Goal: Navigation & Orientation: Find specific page/section

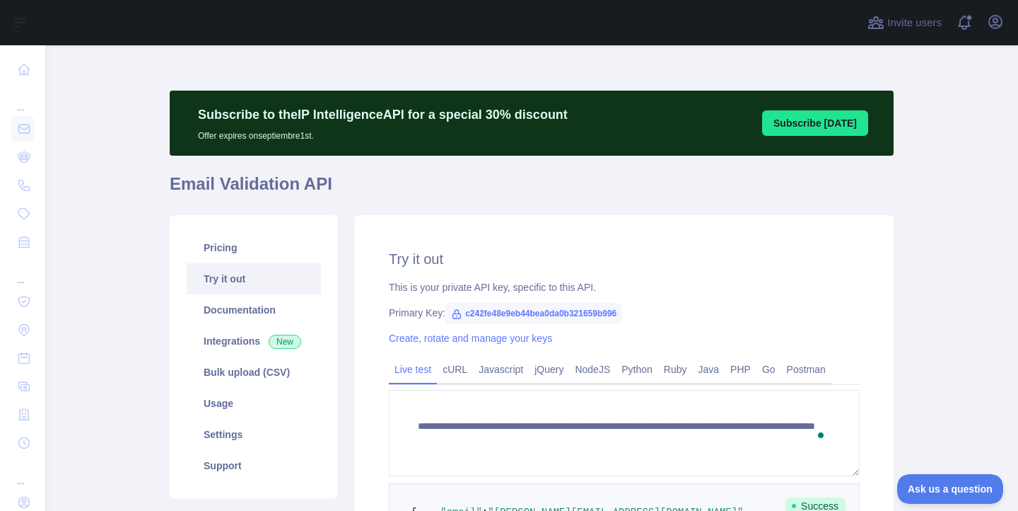
scroll to position [424, 0]
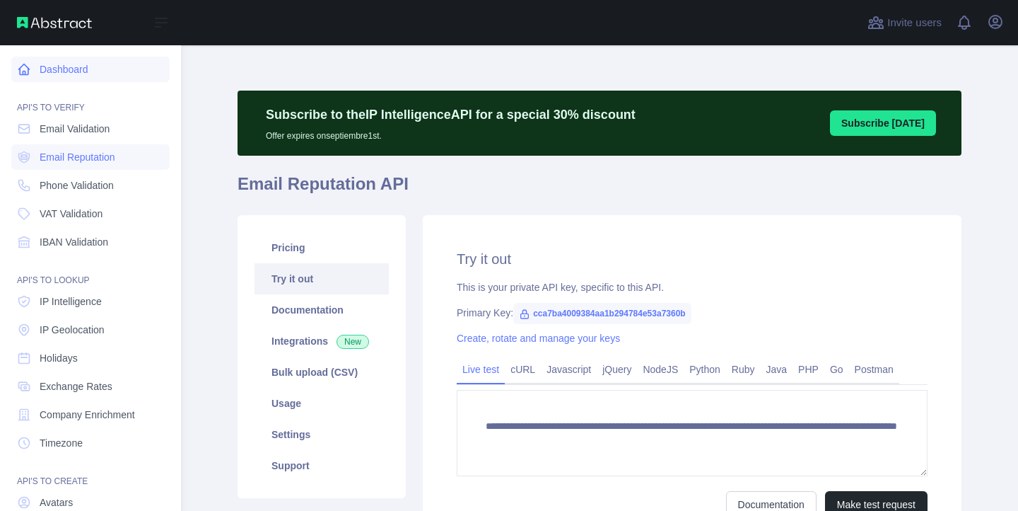
click at [63, 71] on link "Dashboard" at bounding box center [90, 69] width 158 height 25
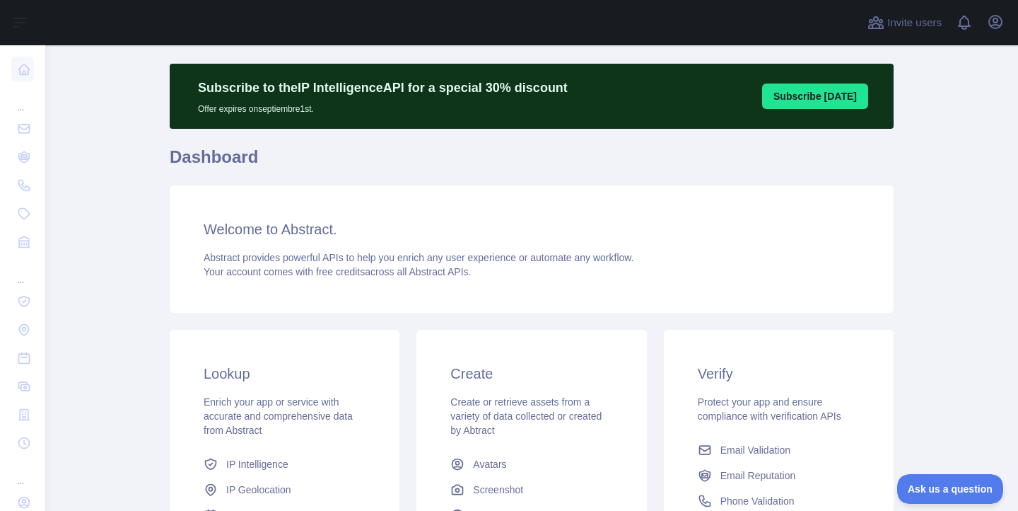
scroll to position [28, 0]
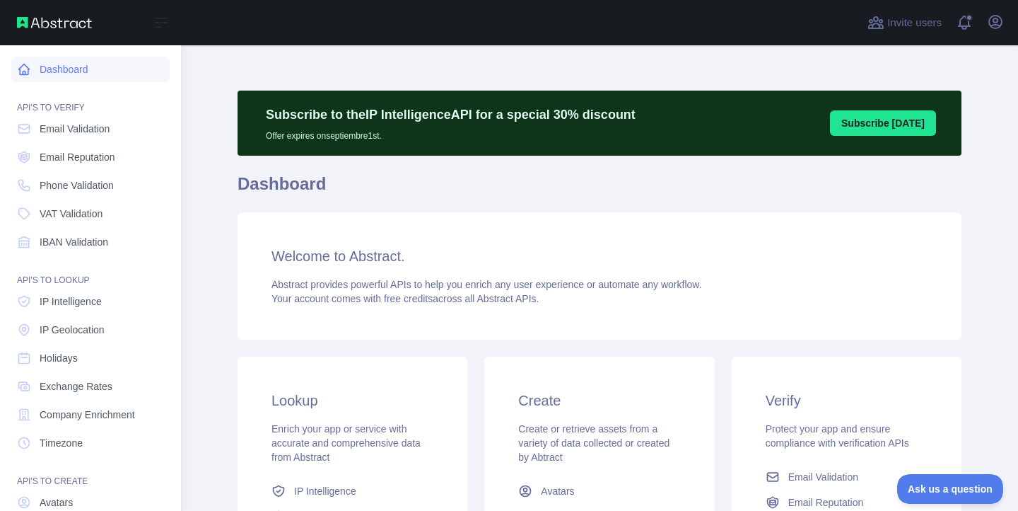
click at [47, 66] on link "Dashboard" at bounding box center [90, 69] width 158 height 25
